Goal: Information Seeking & Learning: Compare options

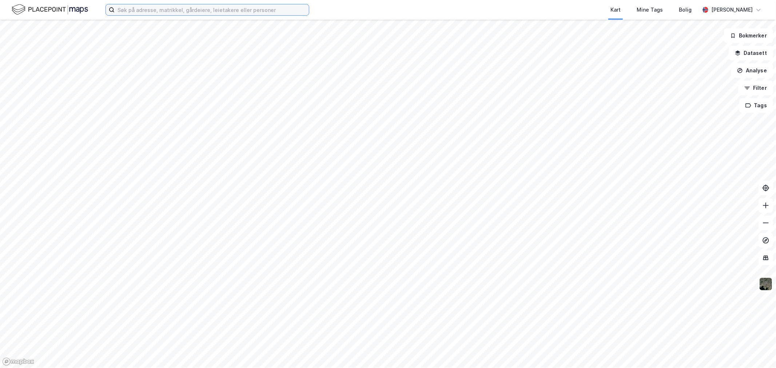
click at [239, 11] on input at bounding box center [212, 9] width 194 height 11
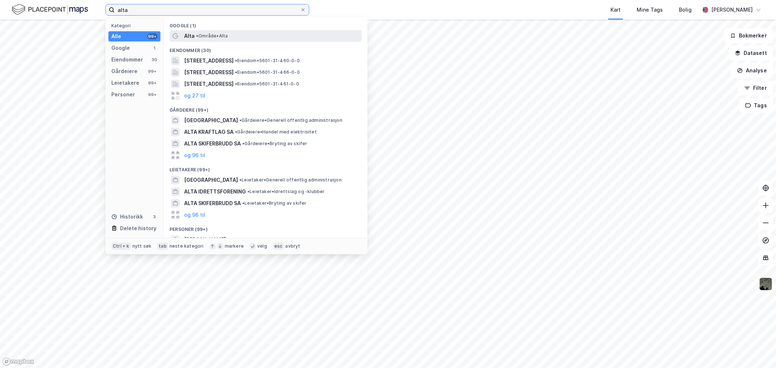
type input "alta"
click at [207, 32] on div "Alta • Område • [GEOGRAPHIC_DATA]" at bounding box center [272, 36] width 176 height 9
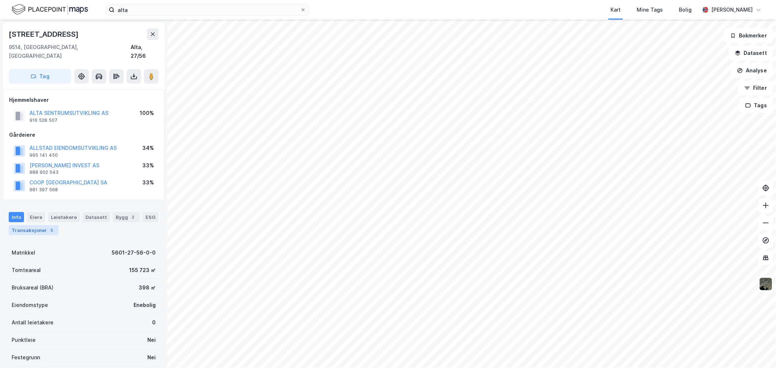
click at [28, 225] on div "Transaksjoner 5" at bounding box center [34, 230] width 50 height 10
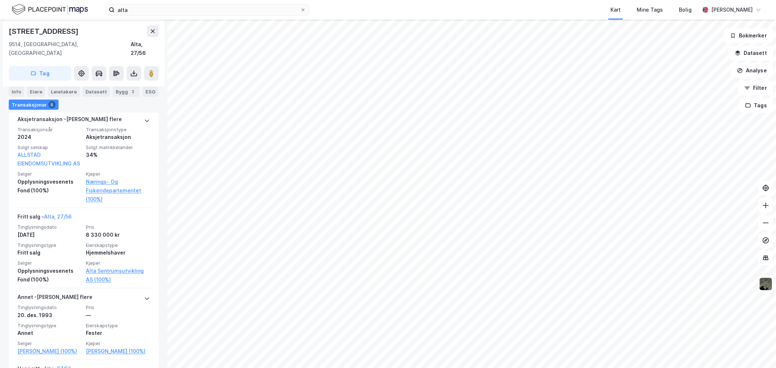
scroll to position [260, 0]
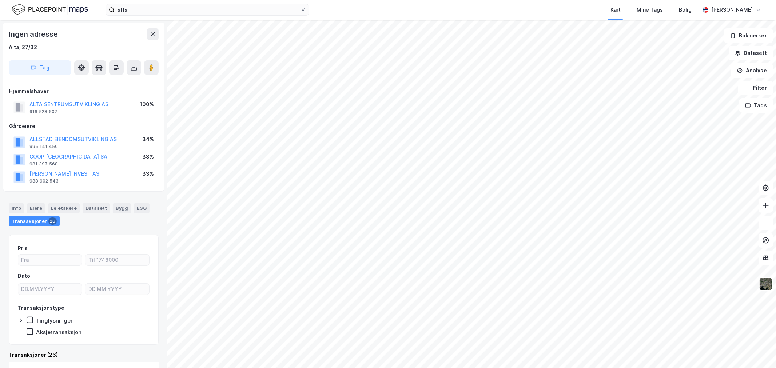
scroll to position [3, 0]
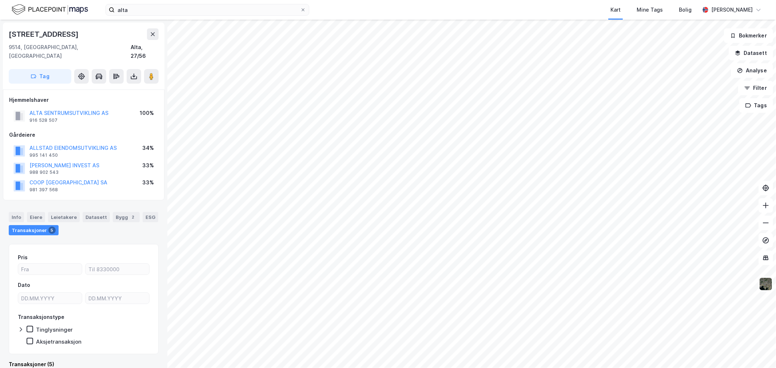
scroll to position [3, 0]
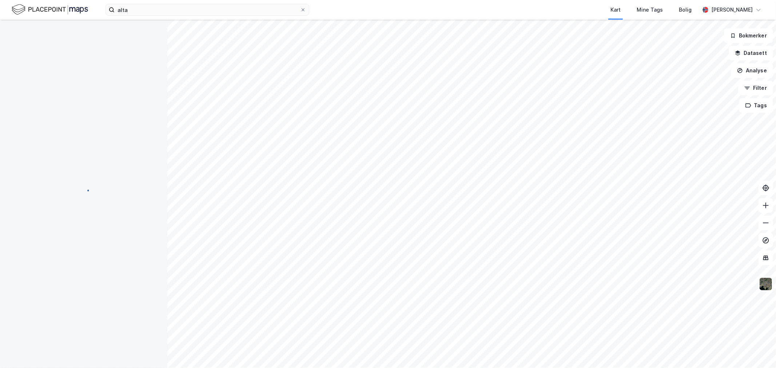
scroll to position [3, 0]
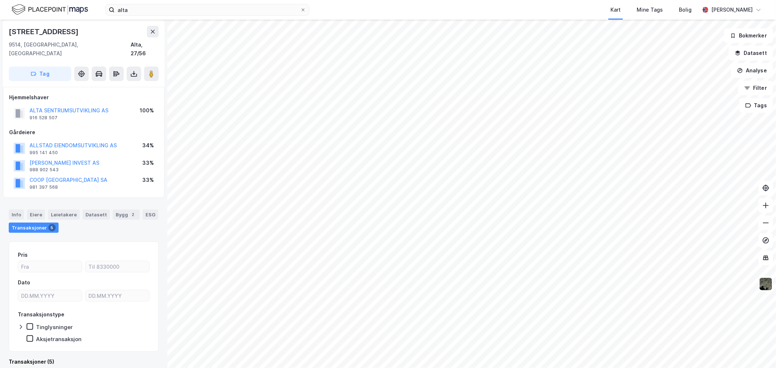
scroll to position [3, 0]
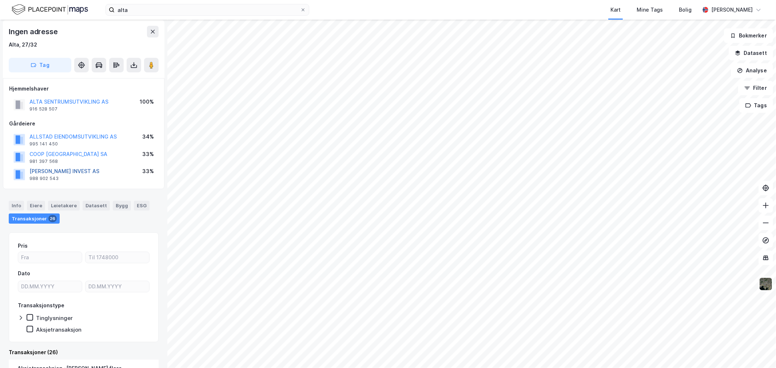
click at [0, 0] on button "[PERSON_NAME] INVEST AS" at bounding box center [0, 0] width 0 height 0
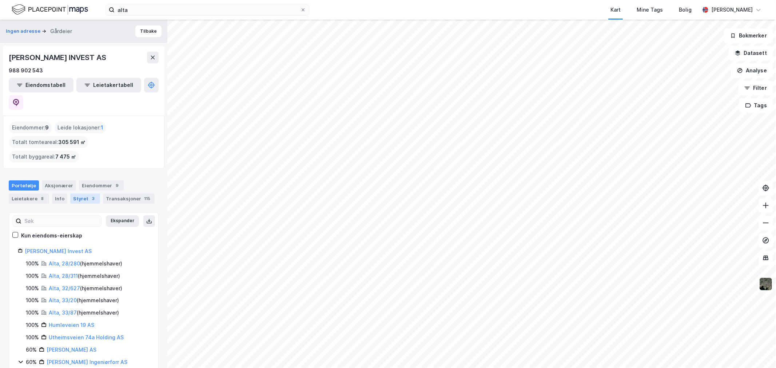
click at [82, 194] on div "Styret 3" at bounding box center [85, 199] width 30 height 10
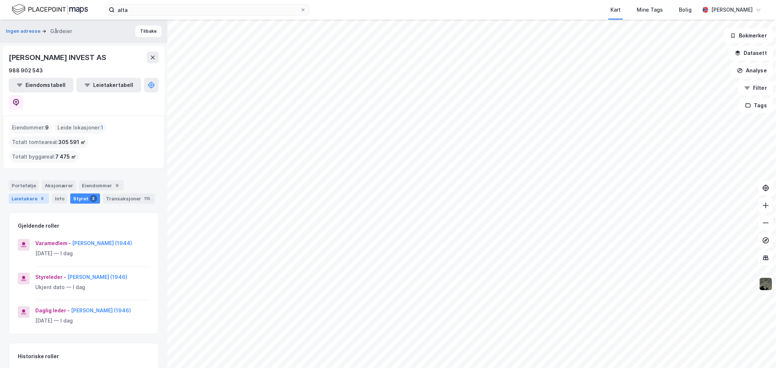
click at [29, 194] on div "Leietakere 8" at bounding box center [29, 199] width 40 height 10
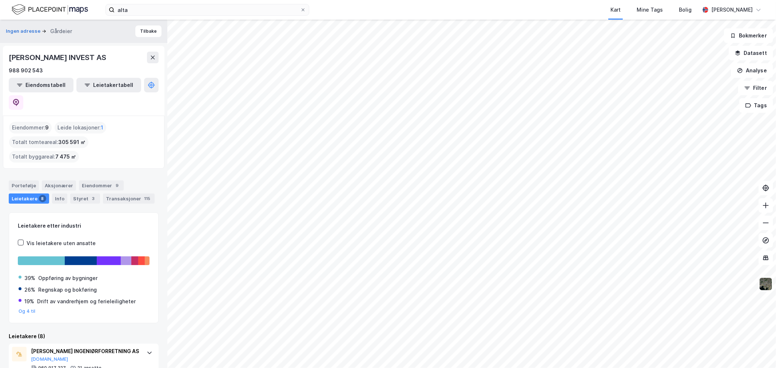
click at [32, 55] on div "[PERSON_NAME] INVEST AS" at bounding box center [58, 58] width 99 height 12
click at [23, 31] on button "Ingen adresse" at bounding box center [24, 31] width 36 height 7
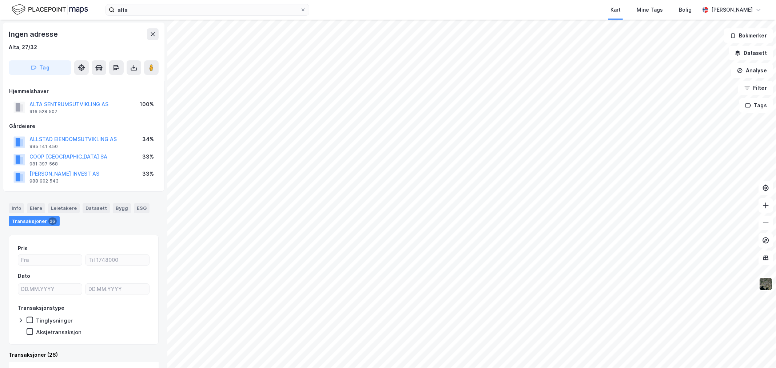
scroll to position [3, 0]
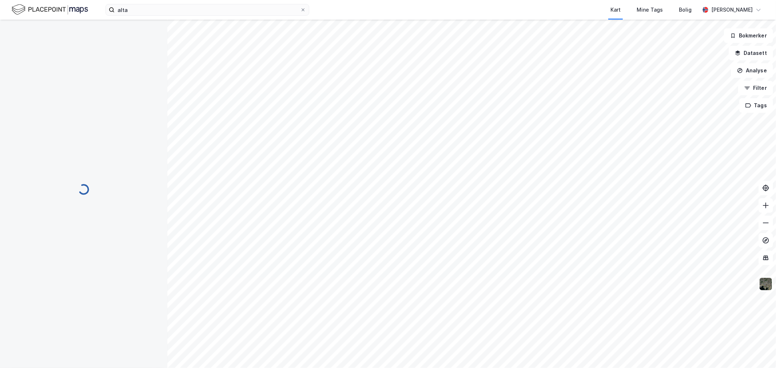
scroll to position [3, 0]
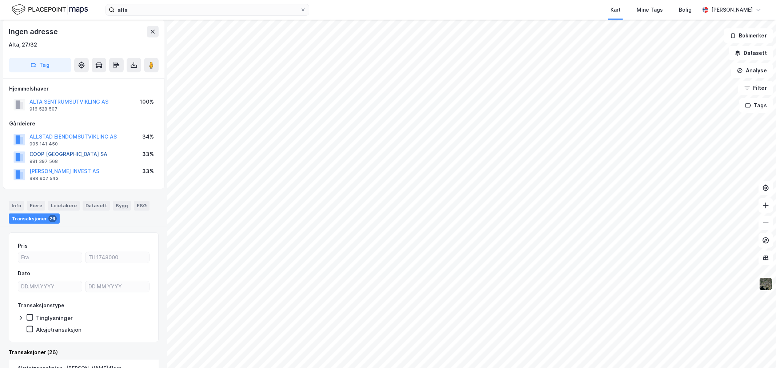
click at [0, 0] on button "COOP [GEOGRAPHIC_DATA] SA" at bounding box center [0, 0] width 0 height 0
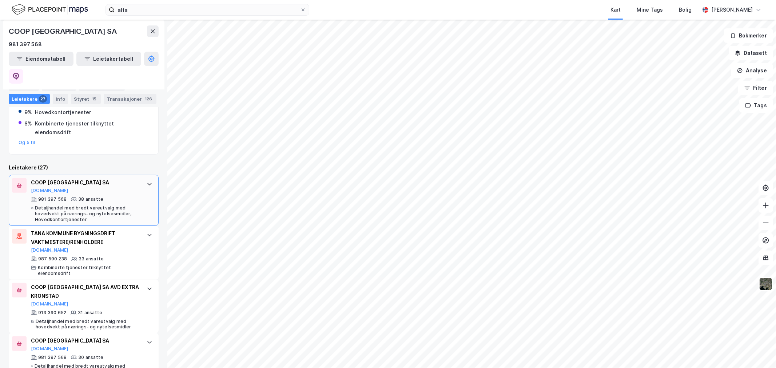
scroll to position [202, 0]
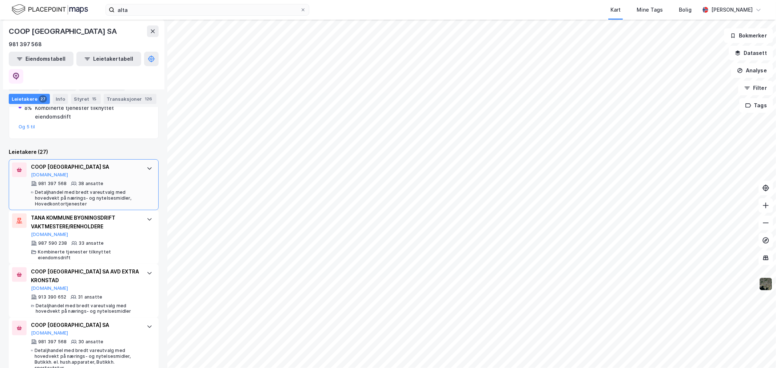
click at [71, 181] on icon at bounding box center [74, 184] width 6 height 6
